Goal: Transaction & Acquisition: Purchase product/service

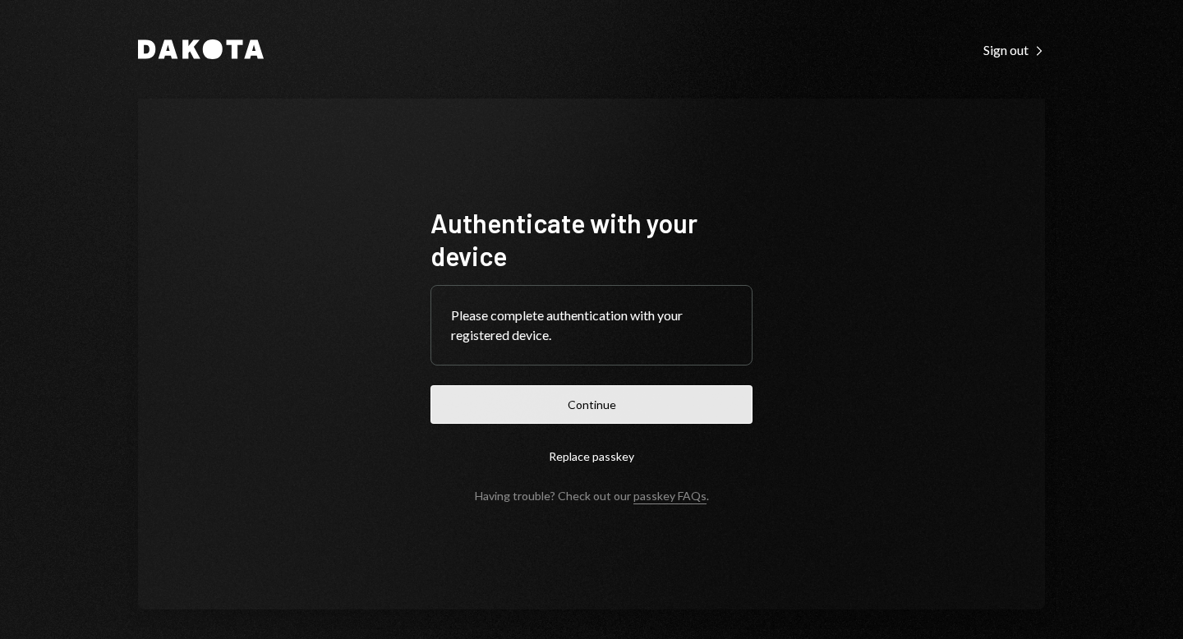
click at [596, 412] on button "Continue" at bounding box center [592, 404] width 322 height 39
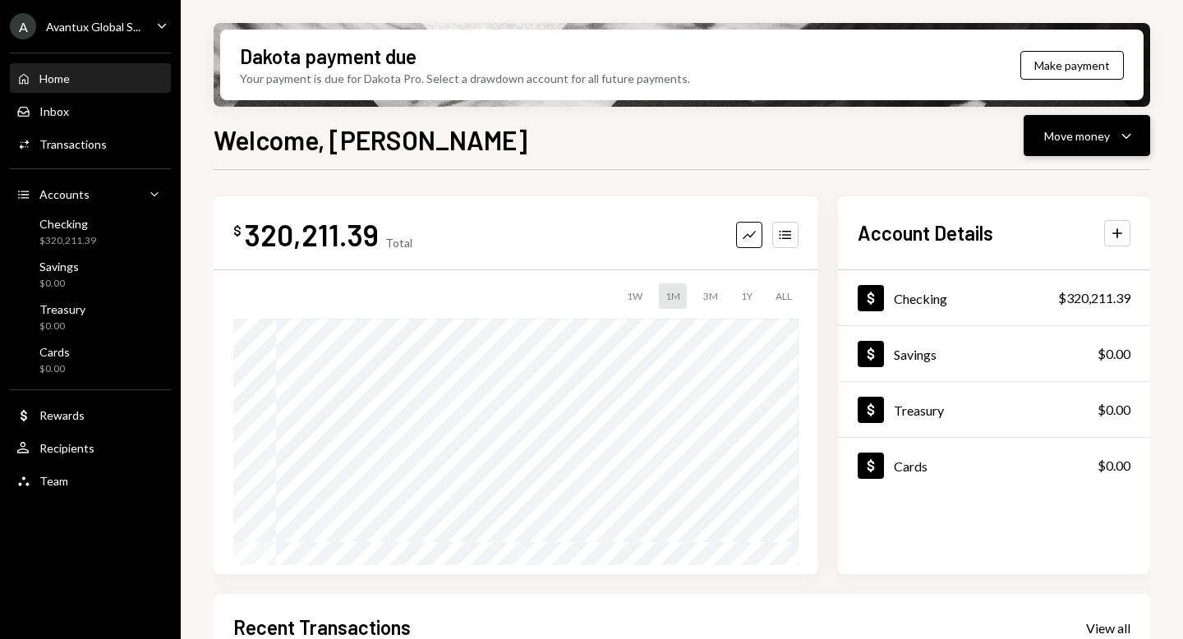
click at [1066, 142] on div "Move money" at bounding box center [1078, 135] width 66 height 17
click at [1052, 178] on div "Send" at bounding box center [1074, 185] width 120 height 17
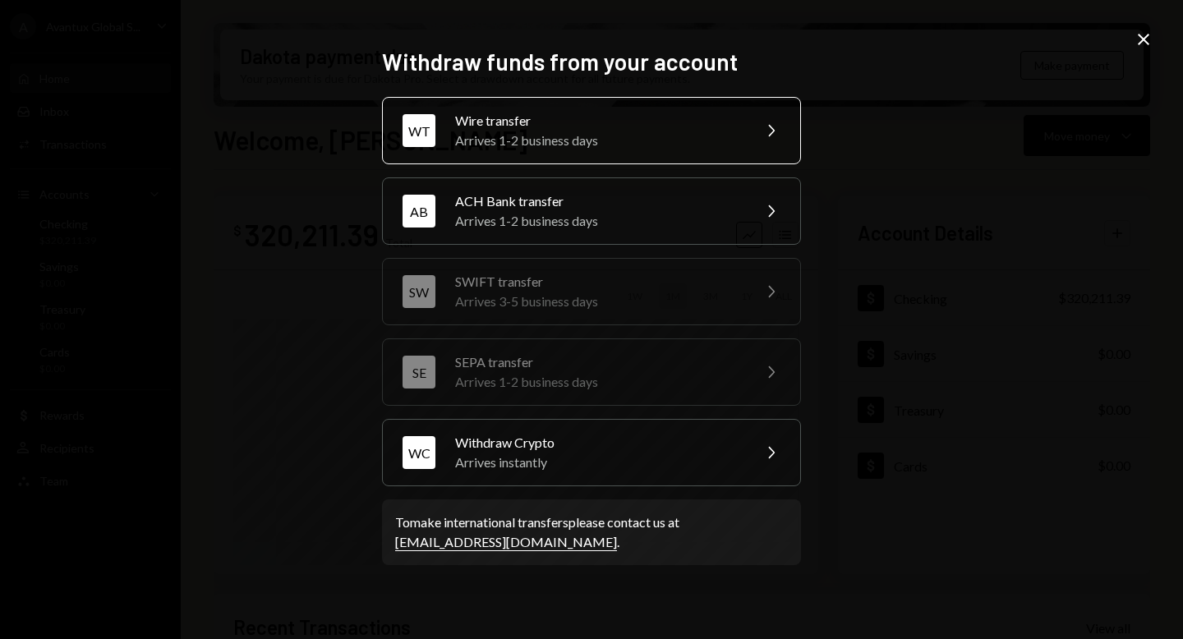
click at [680, 128] on div "Wire transfer" at bounding box center [598, 121] width 286 height 20
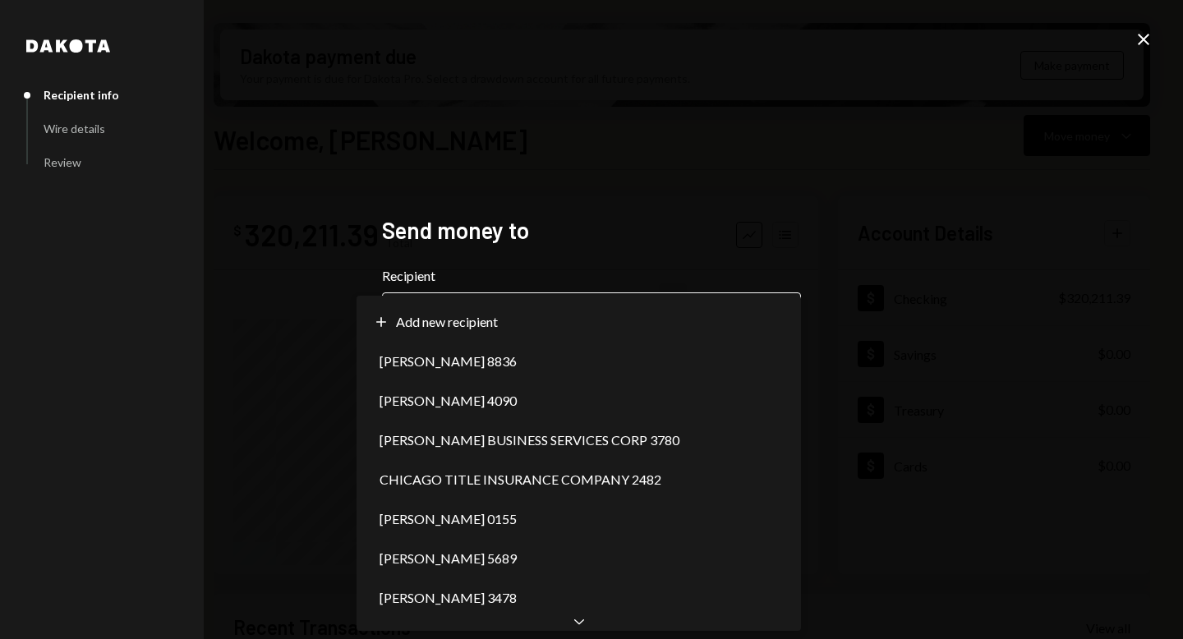
click at [772, 319] on body "A Avantux Global S... Caret Down Home Home Inbox Inbox Activities Transactions …" at bounding box center [591, 319] width 1183 height 639
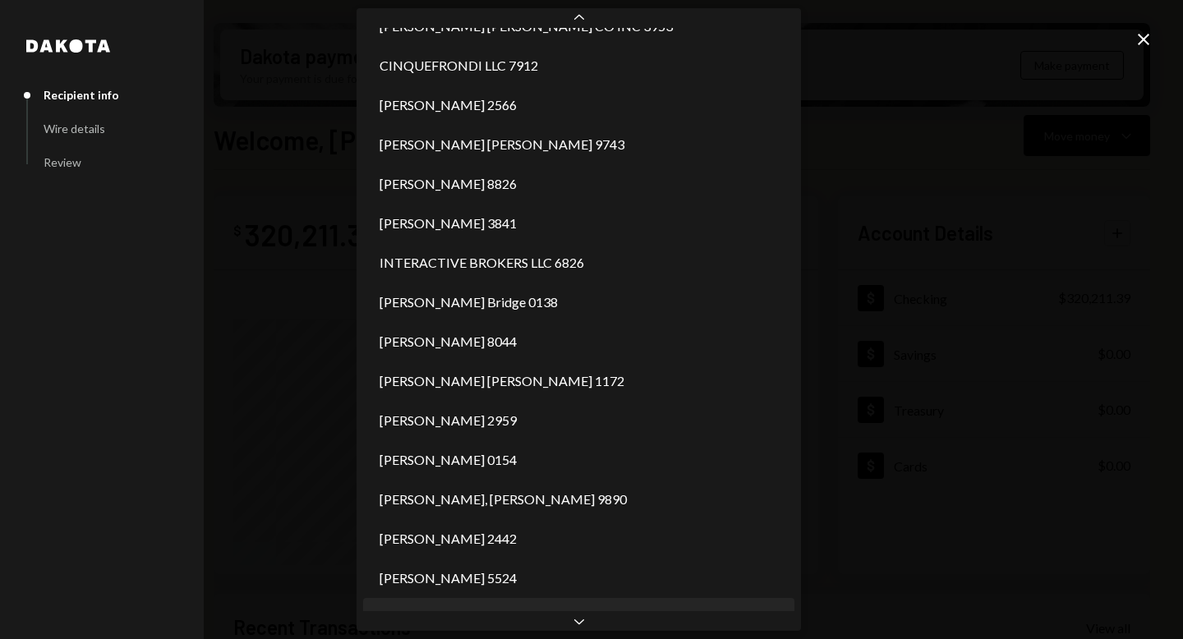
scroll to position [817, 0]
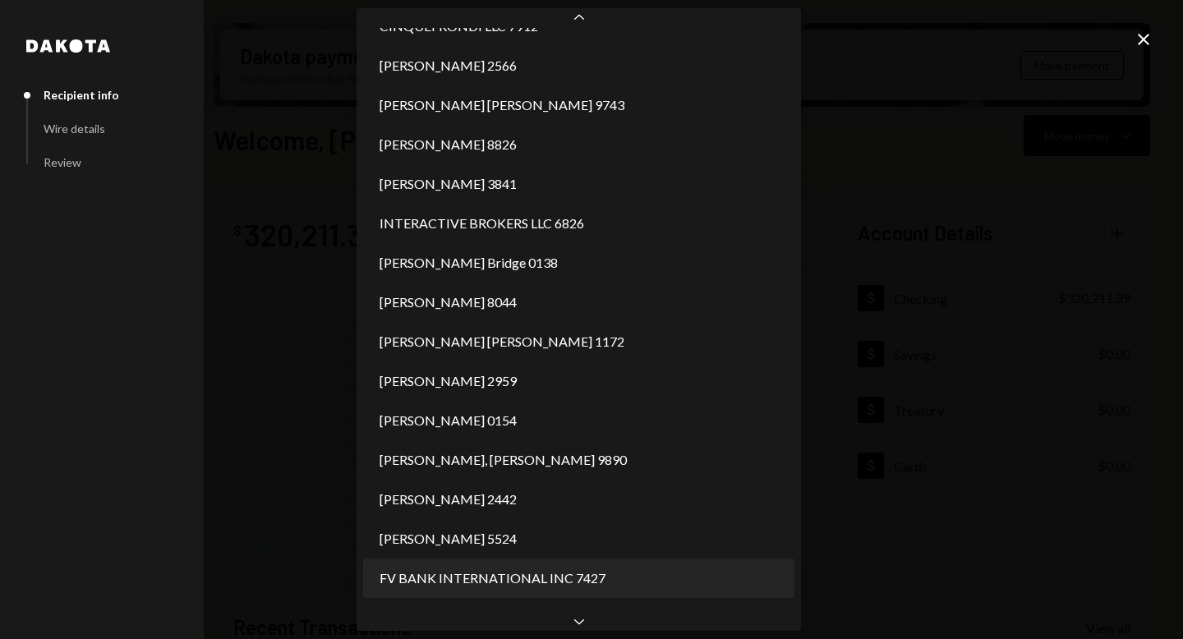
select select "**********"
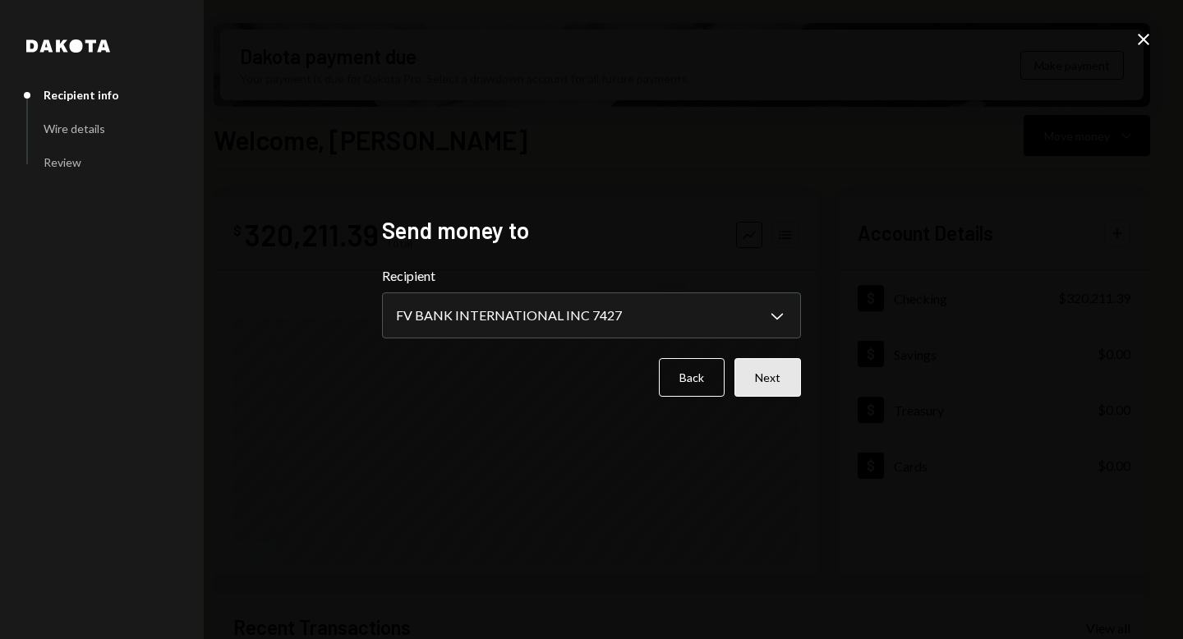
click at [758, 374] on button "Next" at bounding box center [768, 377] width 67 height 39
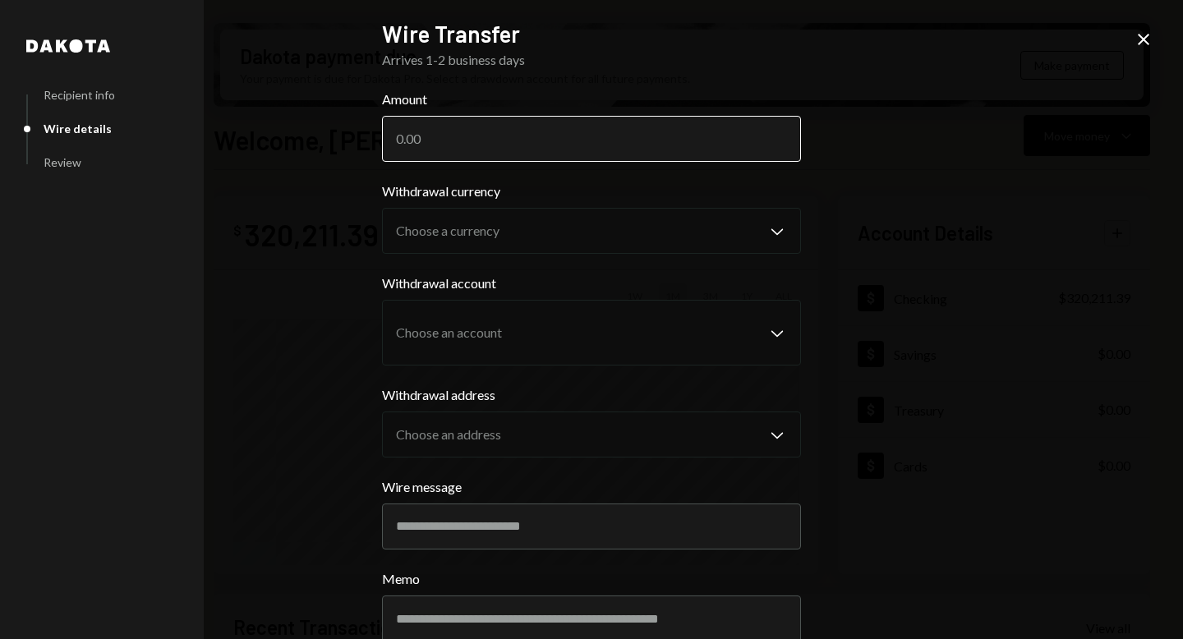
click at [428, 139] on input "Amount" at bounding box center [591, 139] width 419 height 46
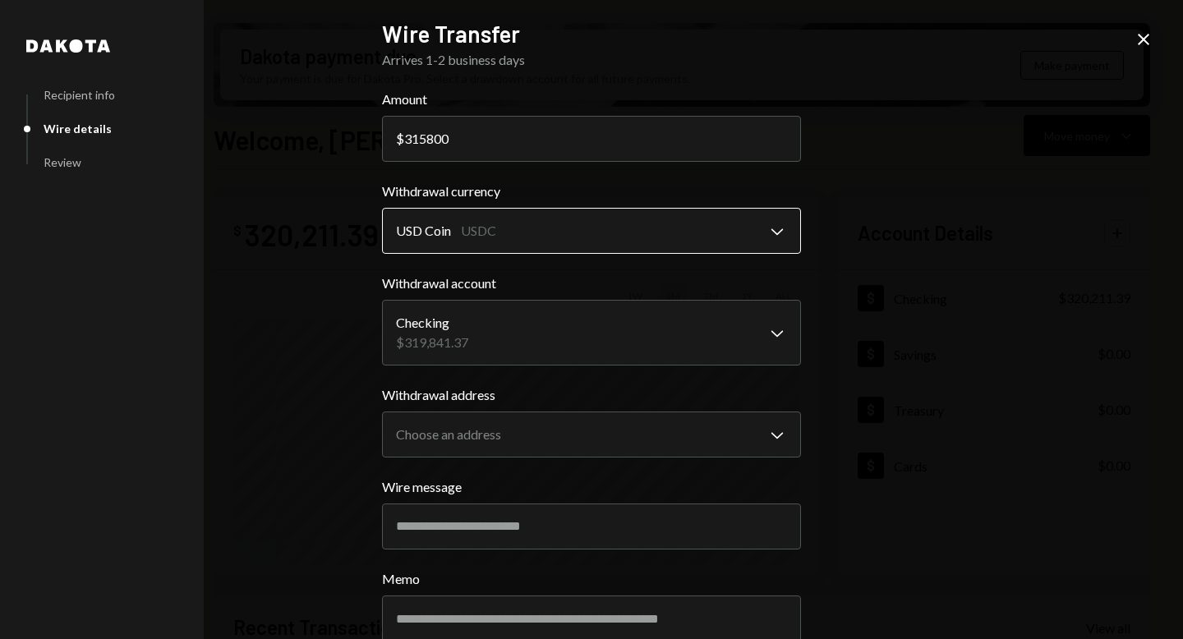
type input "315800"
click at [602, 229] on body "A Avantux Global S... Caret Down Home Home Inbox Inbox Activities Transactions …" at bounding box center [591, 319] width 1183 height 639
click at [563, 327] on body "A Avantux Global S... Caret Down Home Home Inbox Inbox Activities Transactions …" at bounding box center [591, 319] width 1183 height 639
click at [635, 446] on body "A Avantux Global S... Caret Down Home Home Inbox Inbox Activities Transactions …" at bounding box center [591, 319] width 1183 height 639
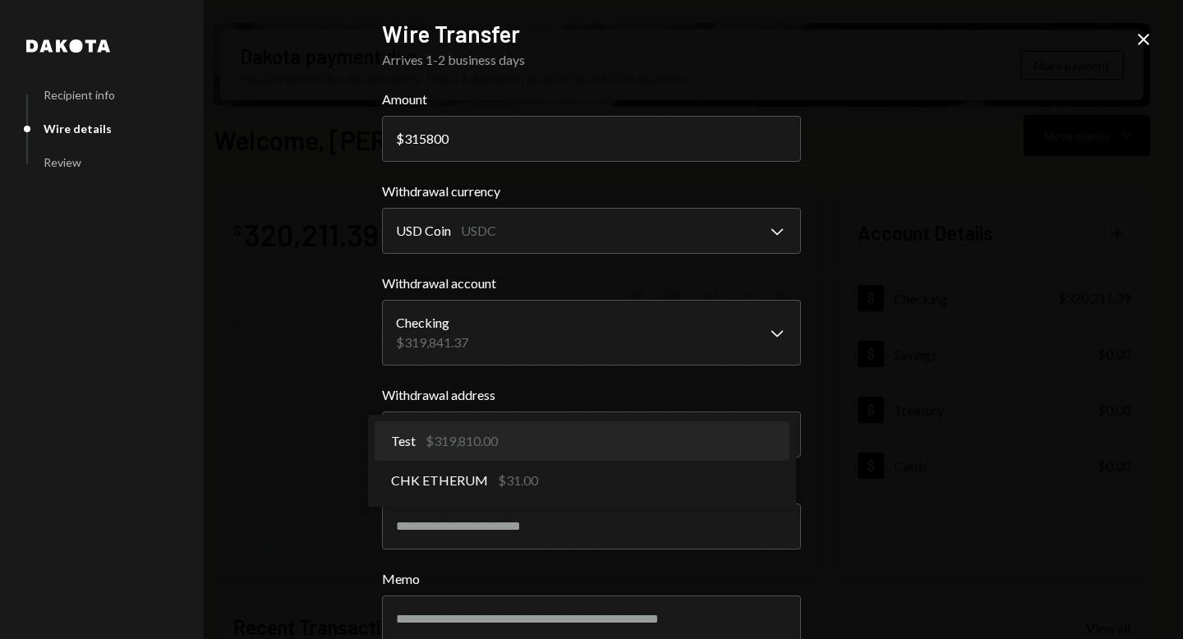
select select "**********"
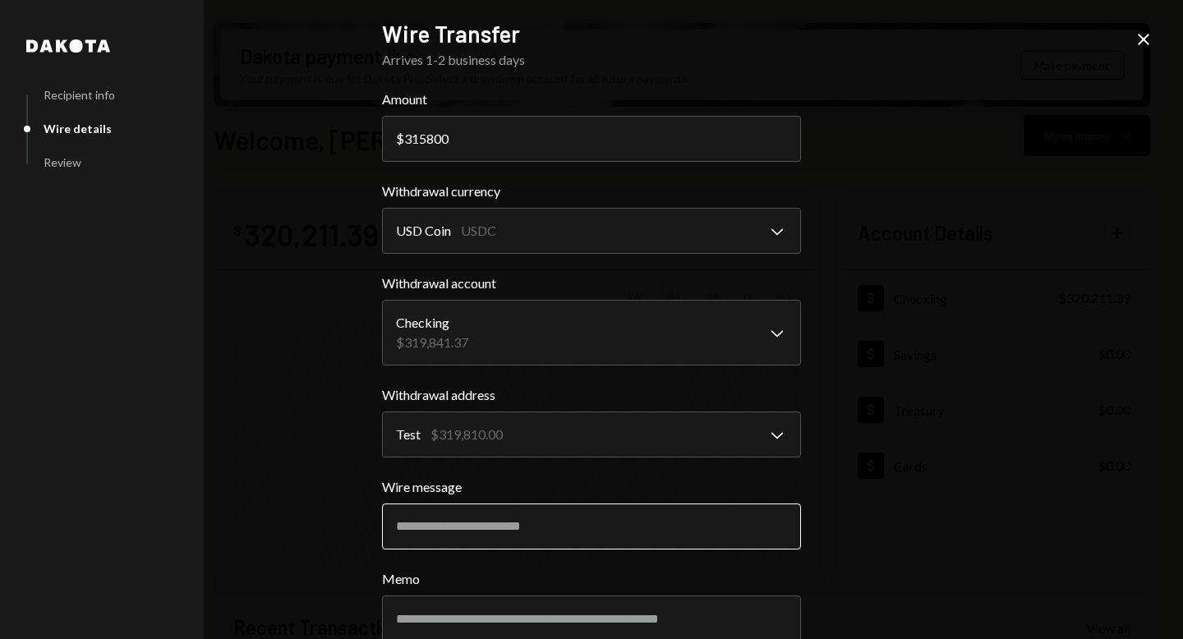
click at [528, 537] on input "Wire message" at bounding box center [591, 527] width 419 height 46
type input "**********"
click at [834, 298] on div "**********" at bounding box center [591, 319] width 1183 height 639
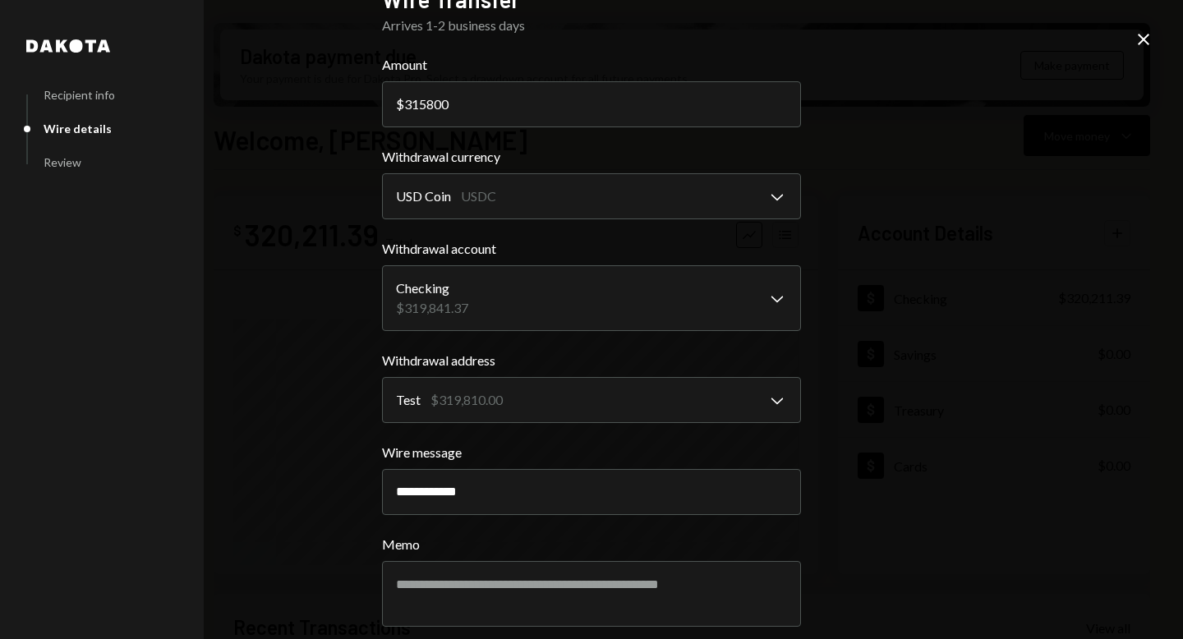
scroll to position [106, 0]
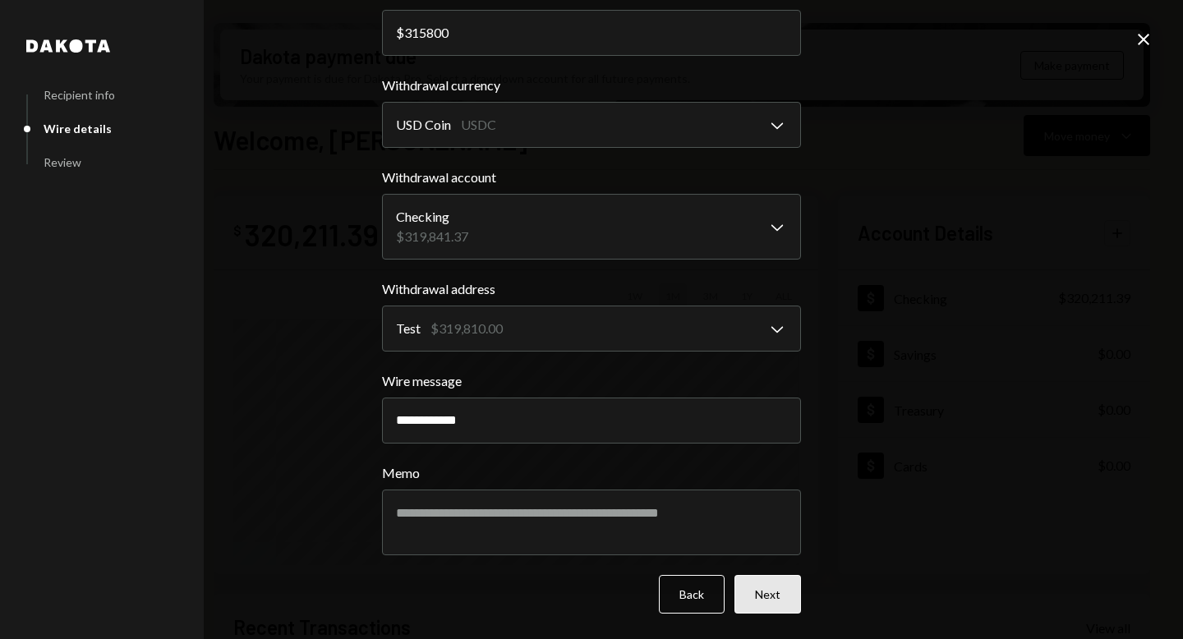
click at [763, 599] on button "Next" at bounding box center [768, 594] width 67 height 39
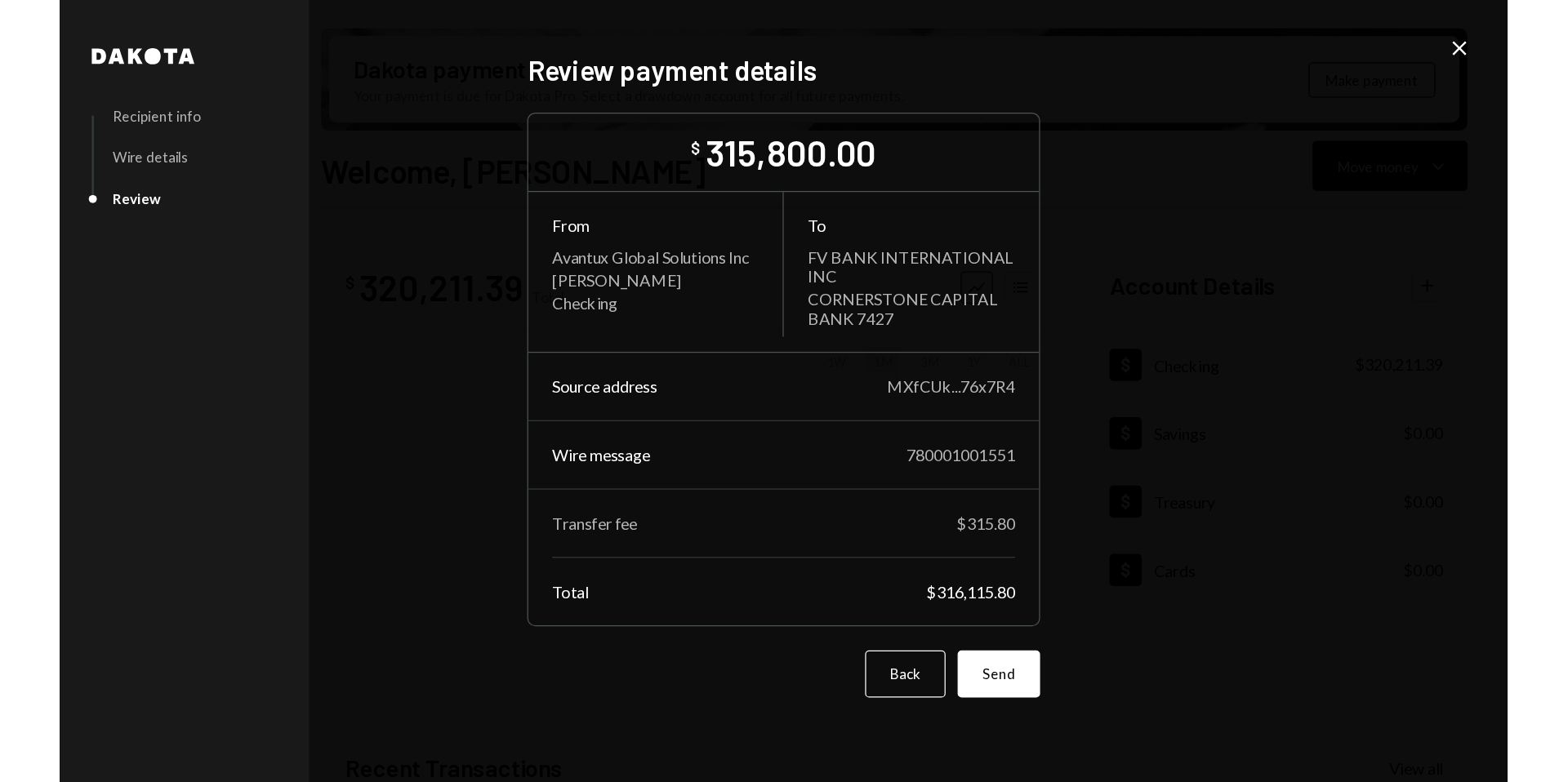
scroll to position [0, 0]
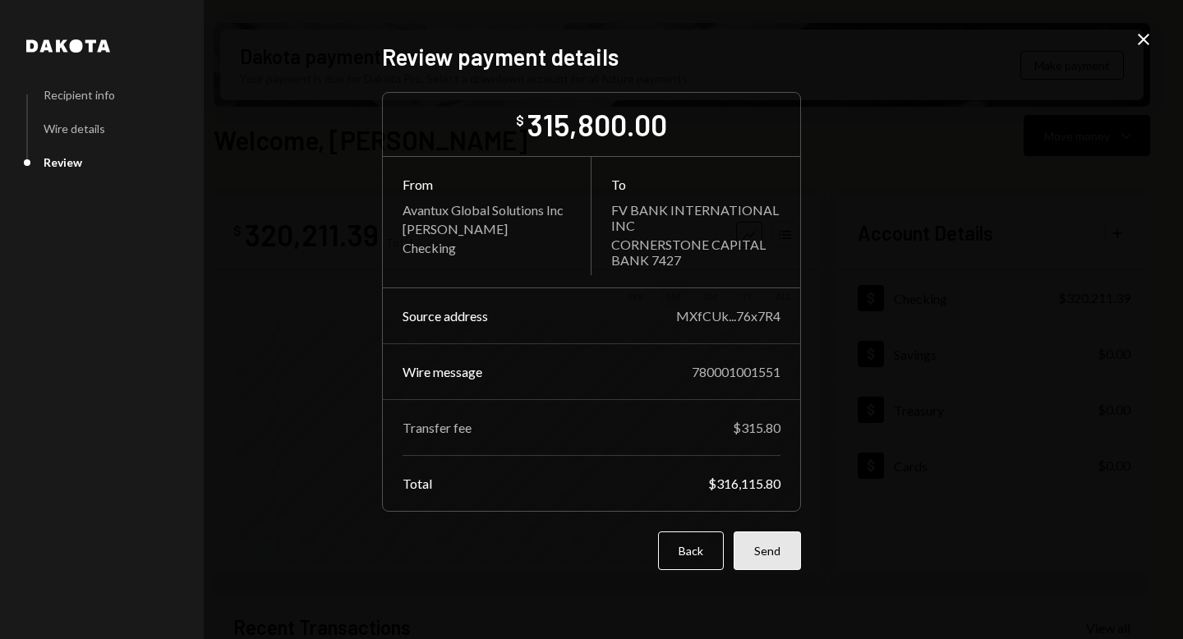
click at [763, 543] on button "Send" at bounding box center [767, 551] width 67 height 39
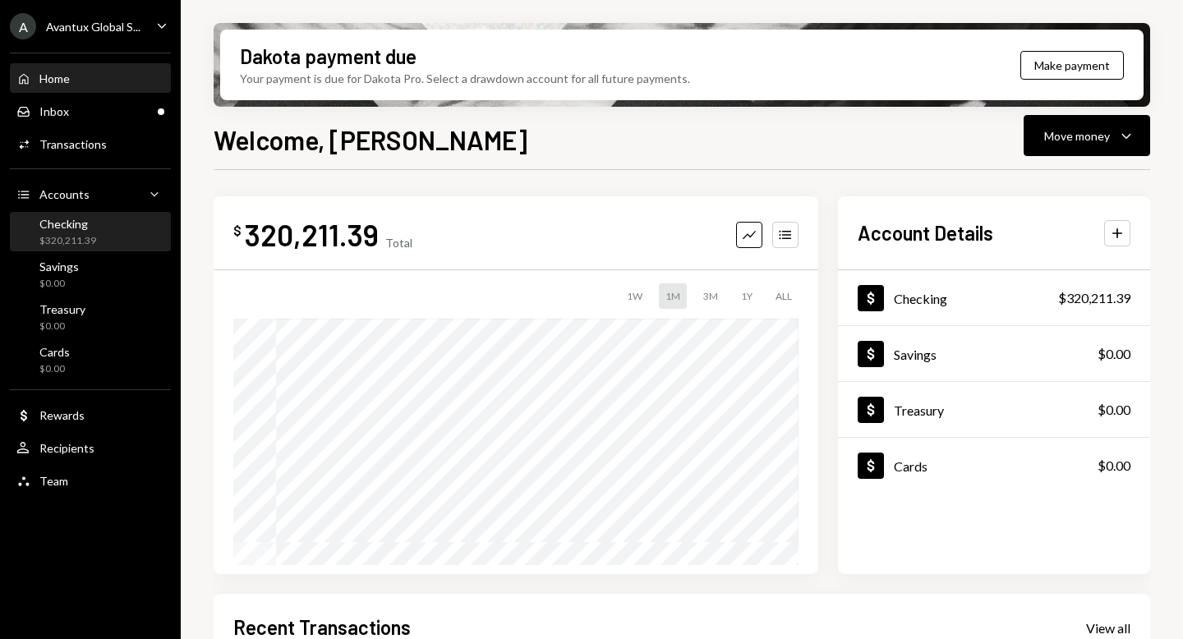
click at [95, 239] on div "Checking $320,211.39" at bounding box center [90, 232] width 148 height 31
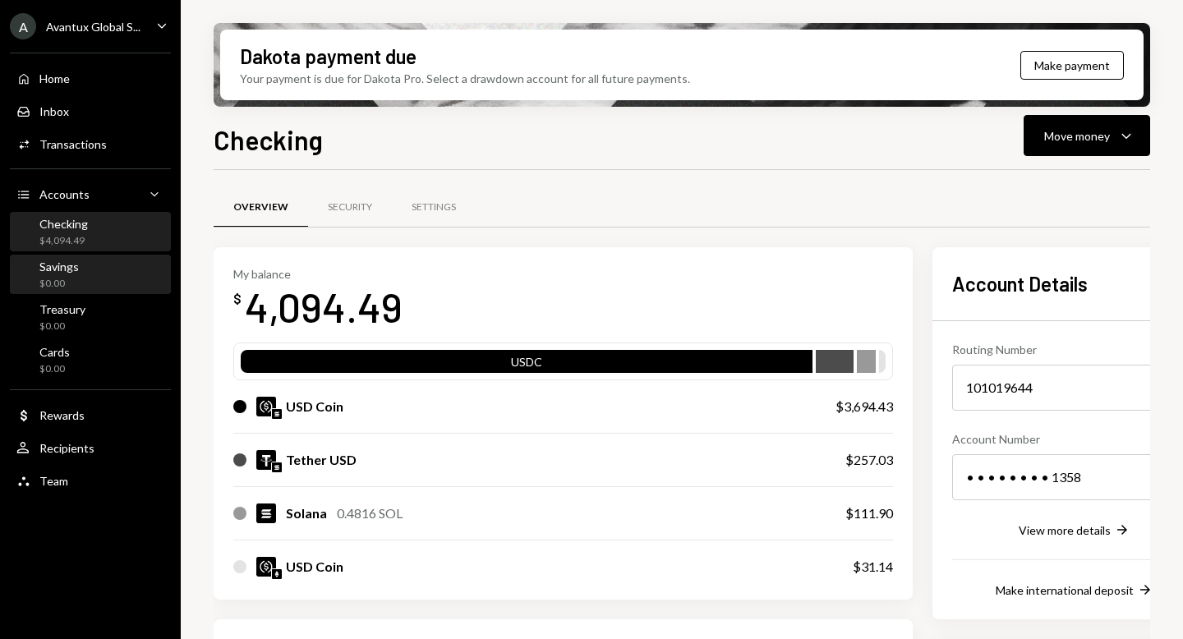
click at [81, 293] on div "Savings $0.00" at bounding box center [90, 275] width 148 height 38
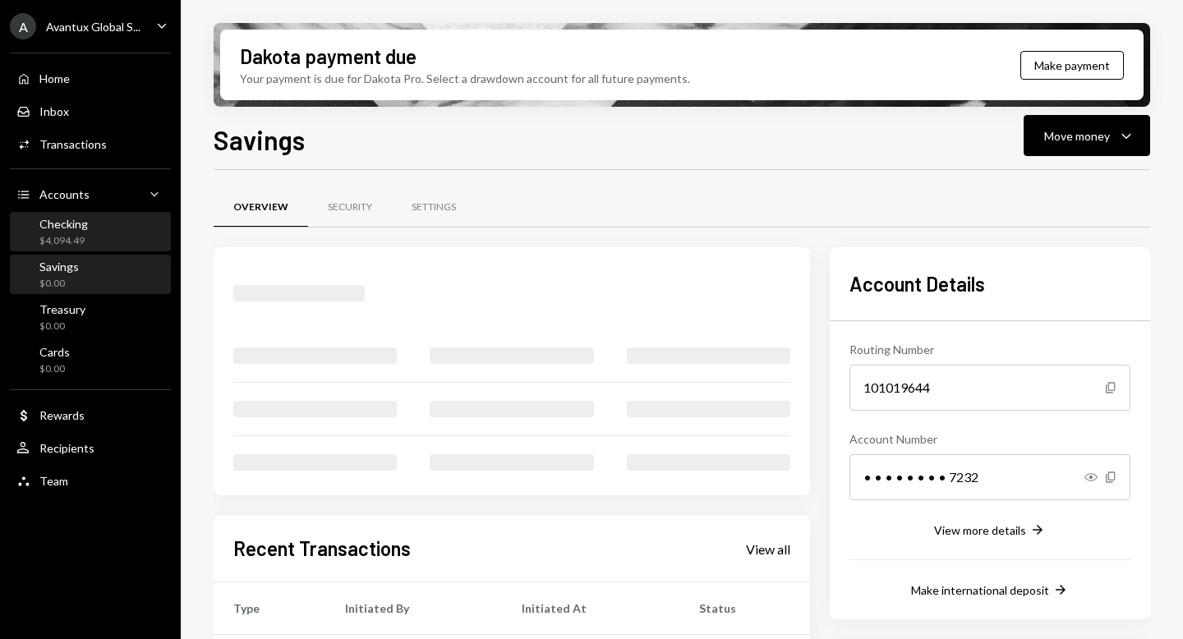
click at [79, 251] on div "Checking $4,094.49" at bounding box center [90, 233] width 148 height 38
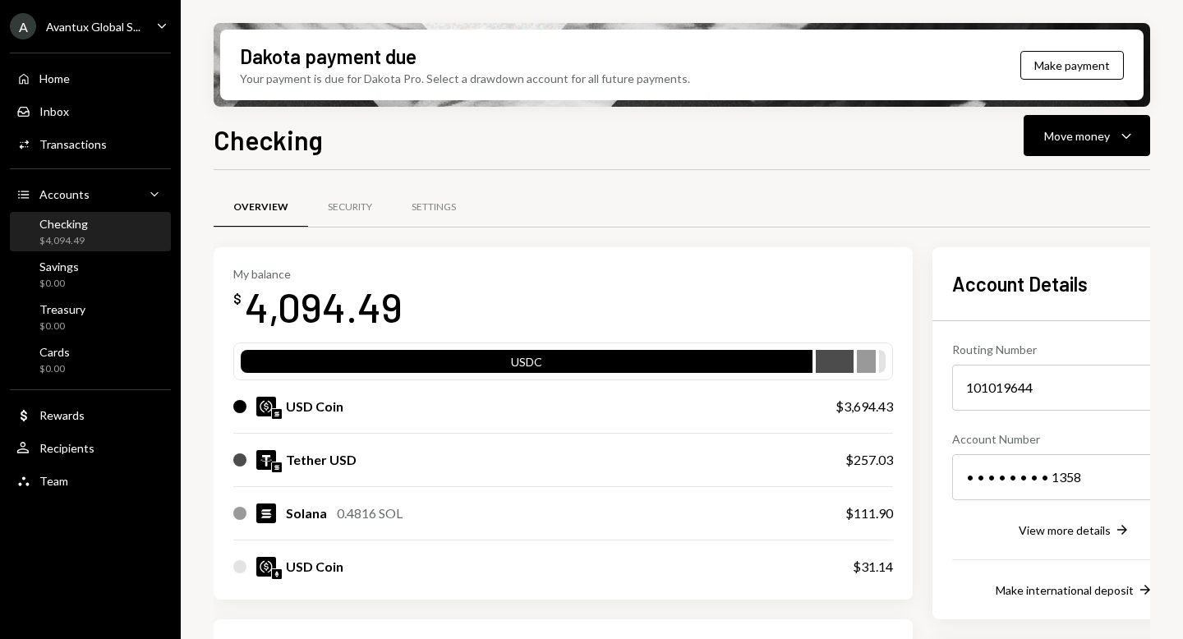
click at [89, 26] on div "Avantux Global S..." at bounding box center [93, 27] width 95 height 14
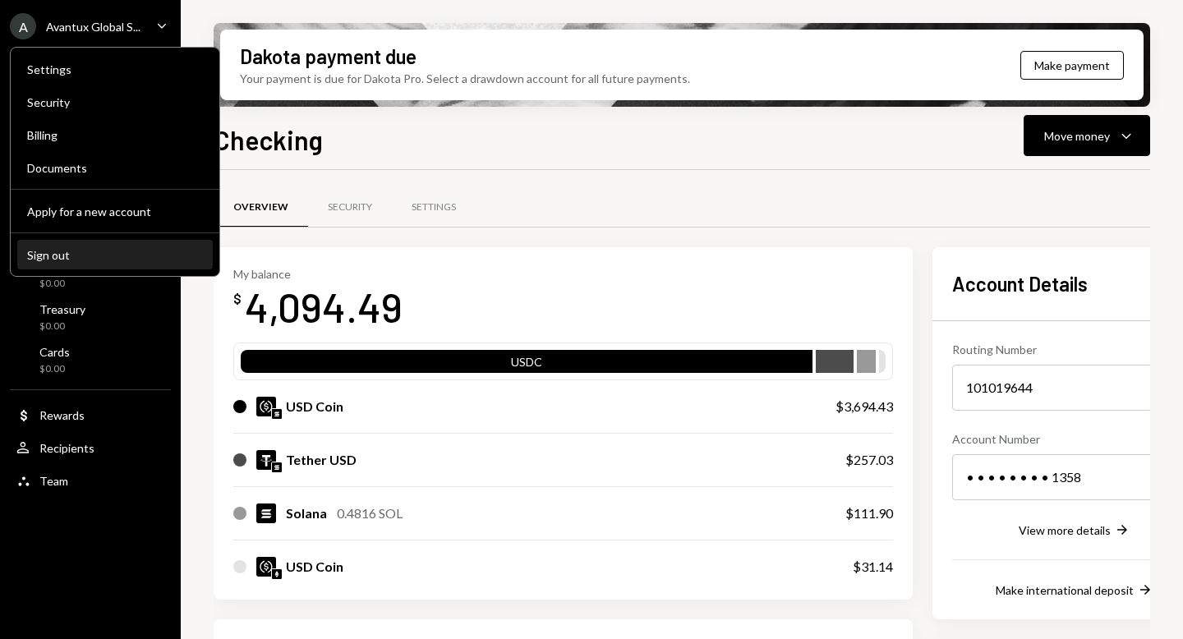
click at [82, 269] on button "Sign out" at bounding box center [115, 256] width 196 height 30
